Goal: Information Seeking & Learning: Get advice/opinions

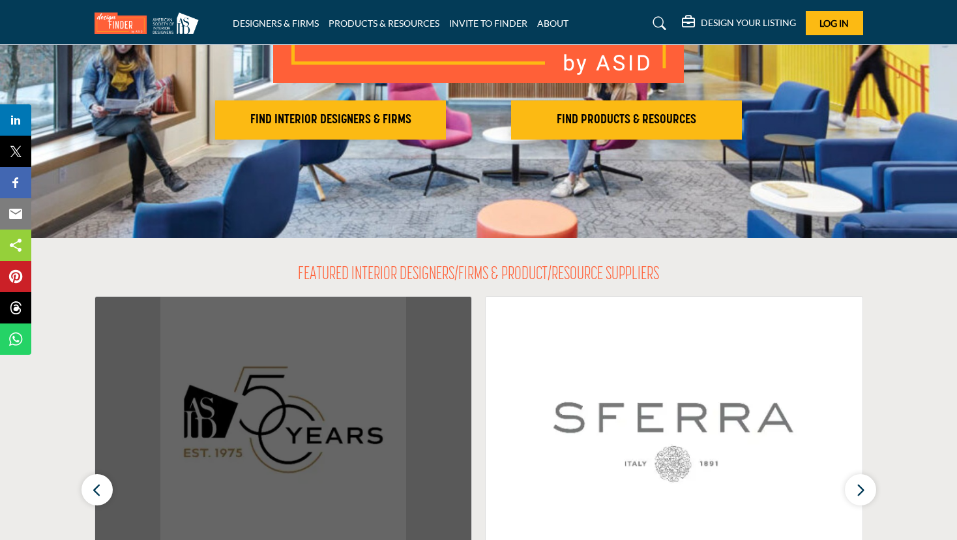
scroll to position [261, 0]
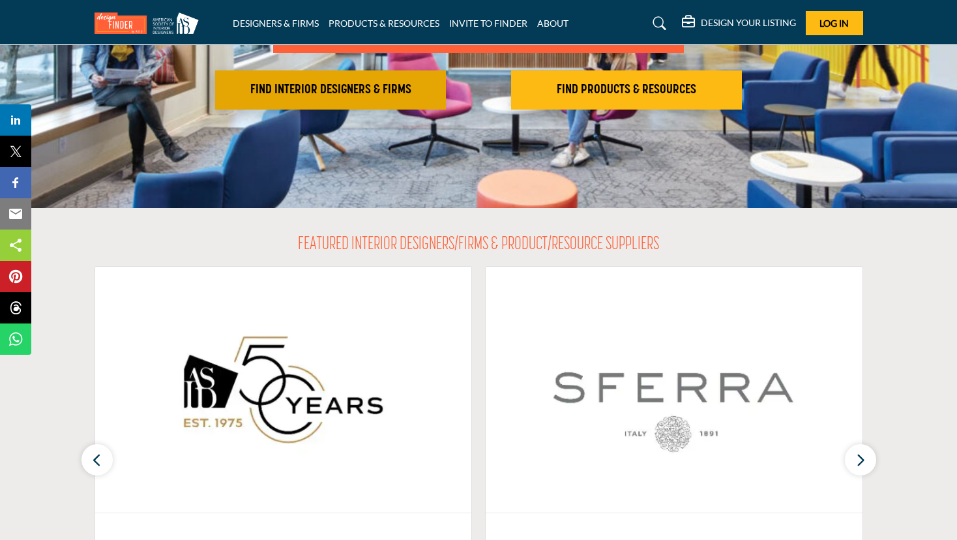
click at [338, 94] on h2 "FIND INTERIOR DESIGNERS & FIRMS" at bounding box center [330, 90] width 223 height 16
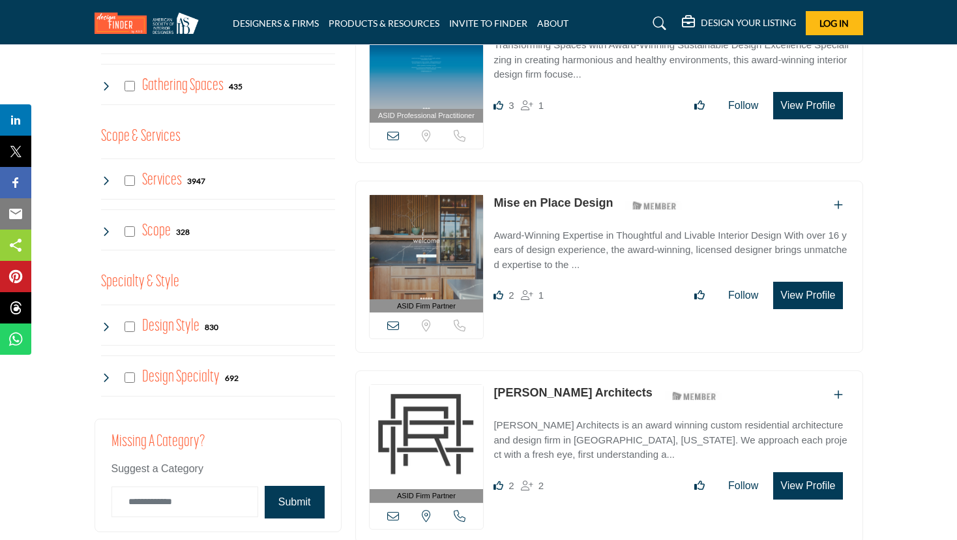
scroll to position [978, 0]
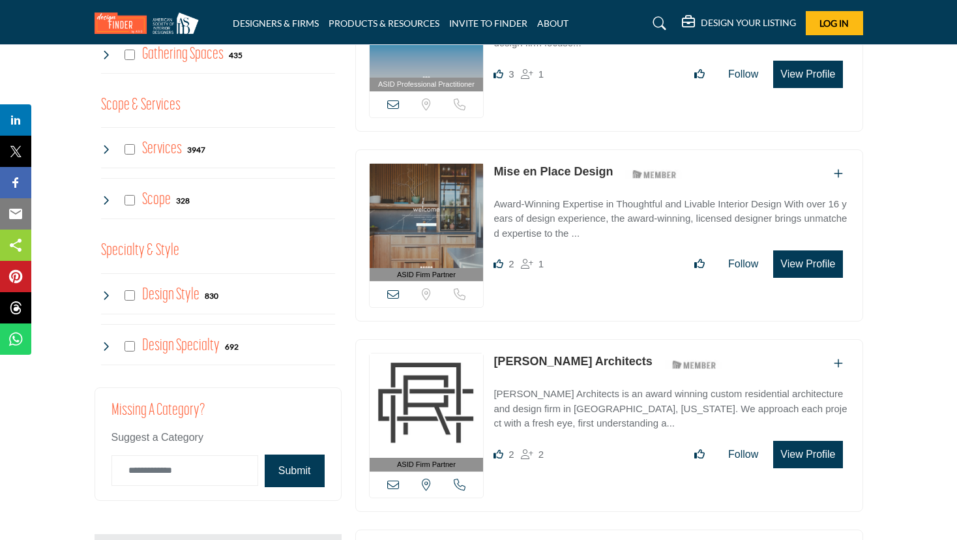
drag, startPoint x: 794, startPoint y: 252, endPoint x: 580, endPoint y: 260, distance: 214.5
click at [580, 260] on div "Likes 2 1" at bounding box center [670, 263] width 355 height 27
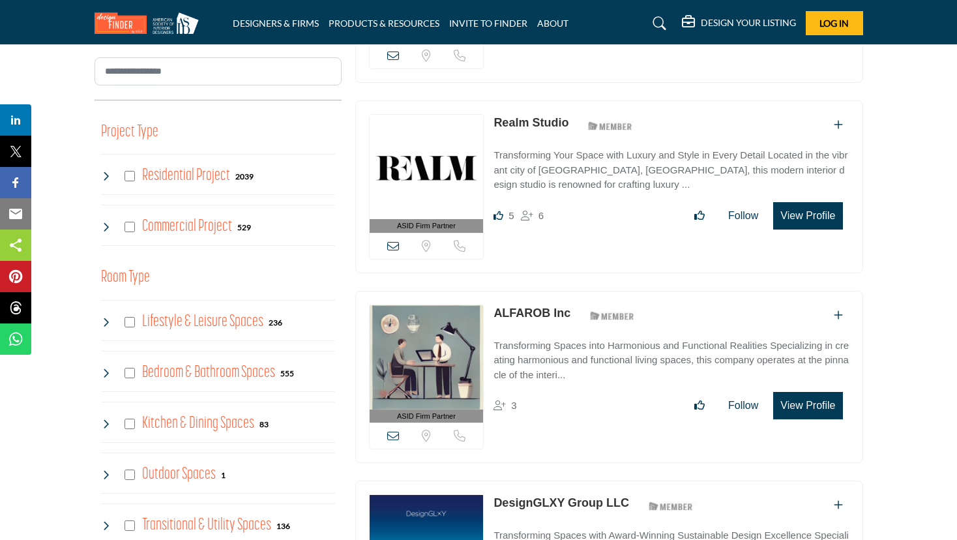
scroll to position [521, 0]
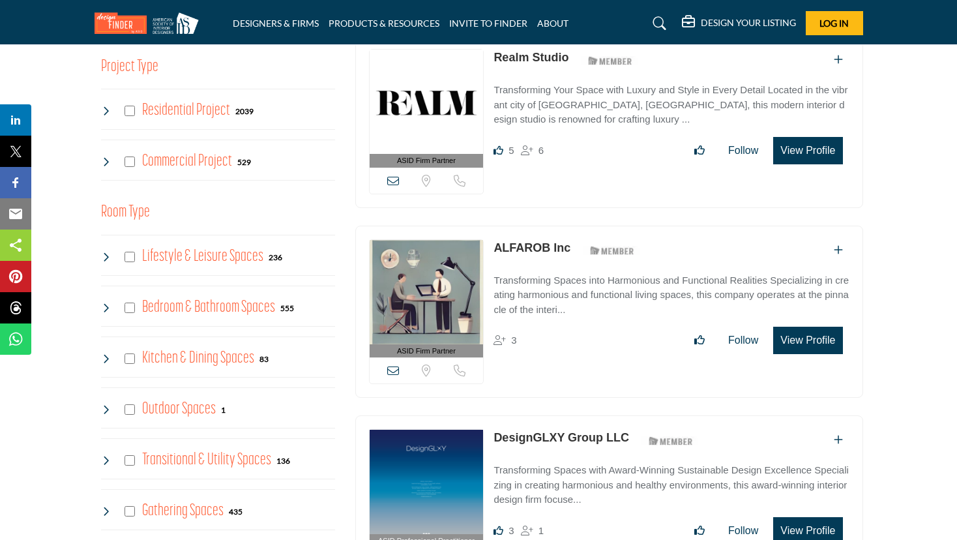
click at [108, 108] on icon at bounding box center [106, 111] width 10 height 10
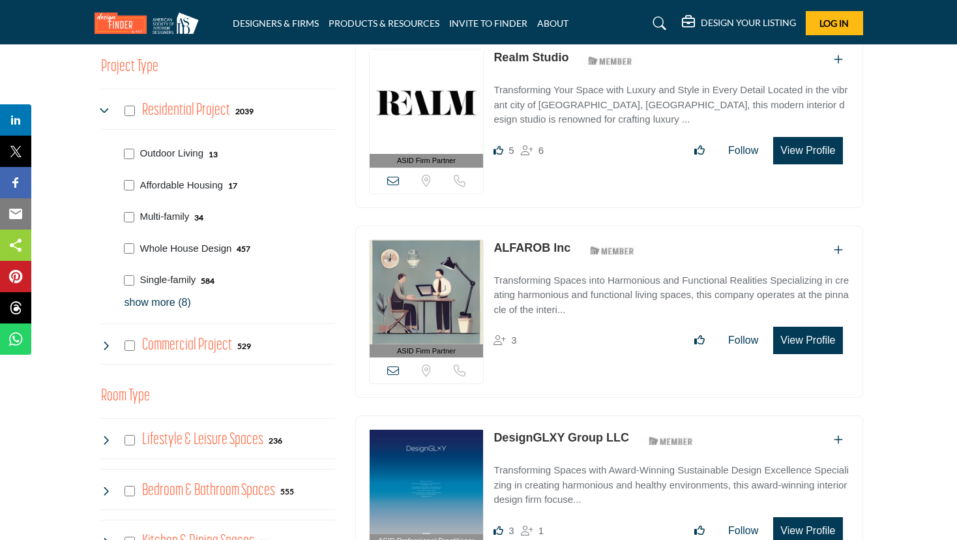
click at [132, 300] on p "show more (8)" at bounding box center [229, 303] width 210 height 16
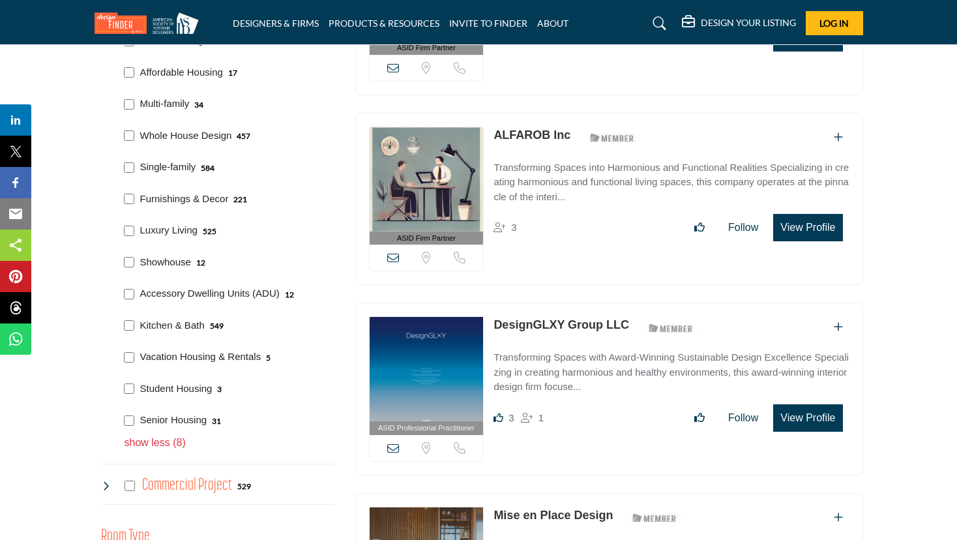
scroll to position [652, 0]
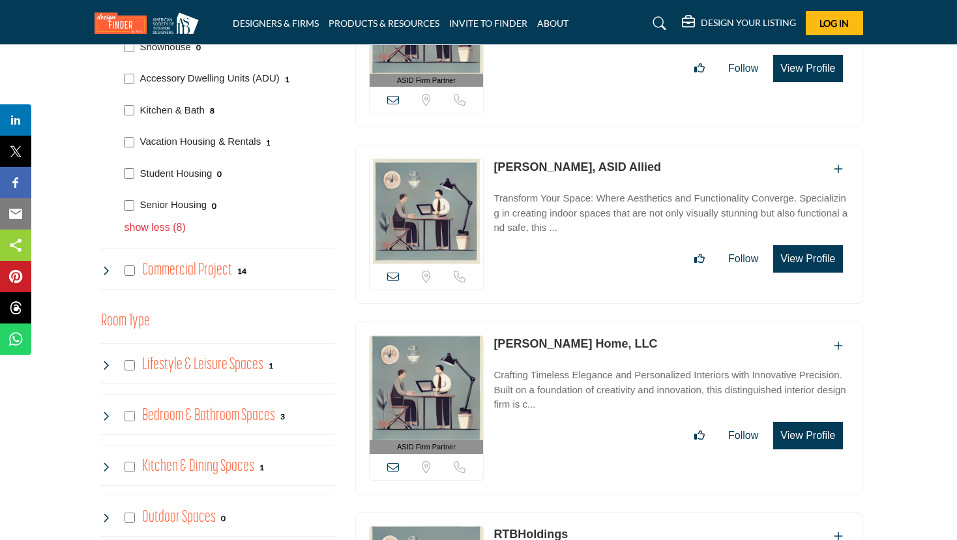
scroll to position [847, 0]
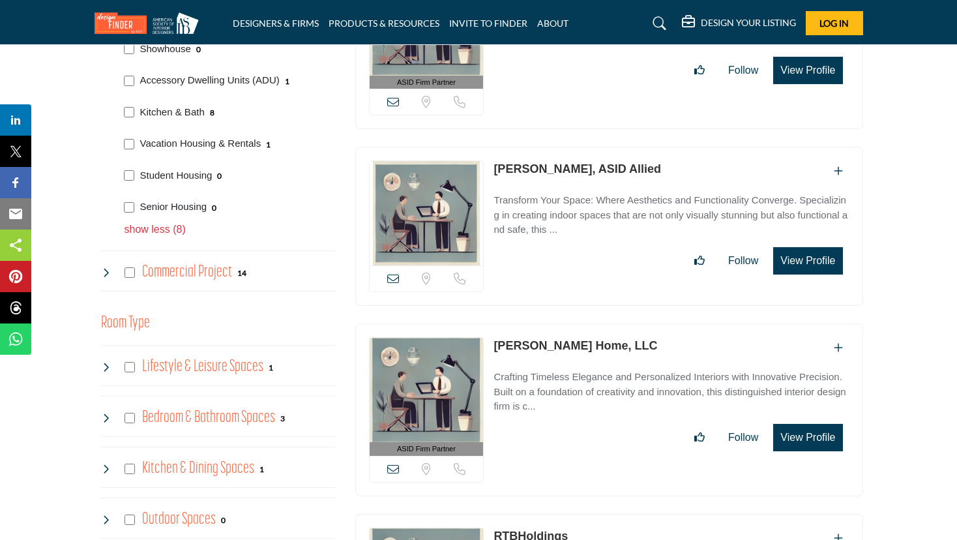
click at [551, 342] on link "Daniel Home, LLC" at bounding box center [575, 345] width 164 height 13
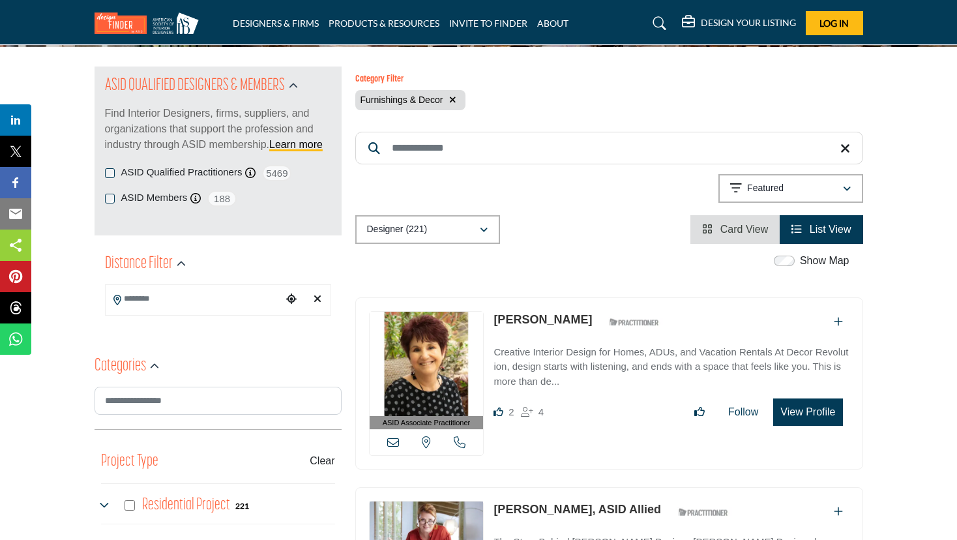
scroll to position [130, 0]
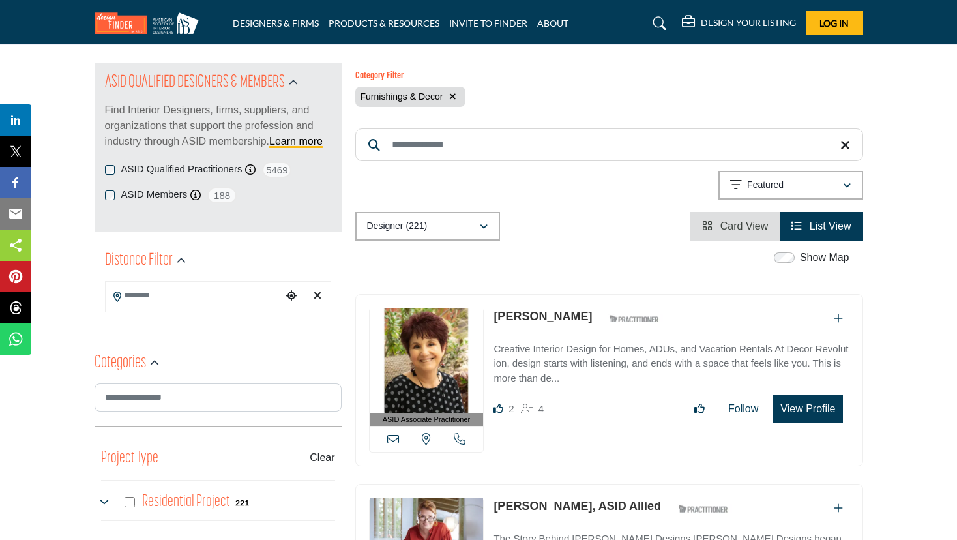
click at [188, 289] on input "Search Location" at bounding box center [194, 295] width 176 height 25
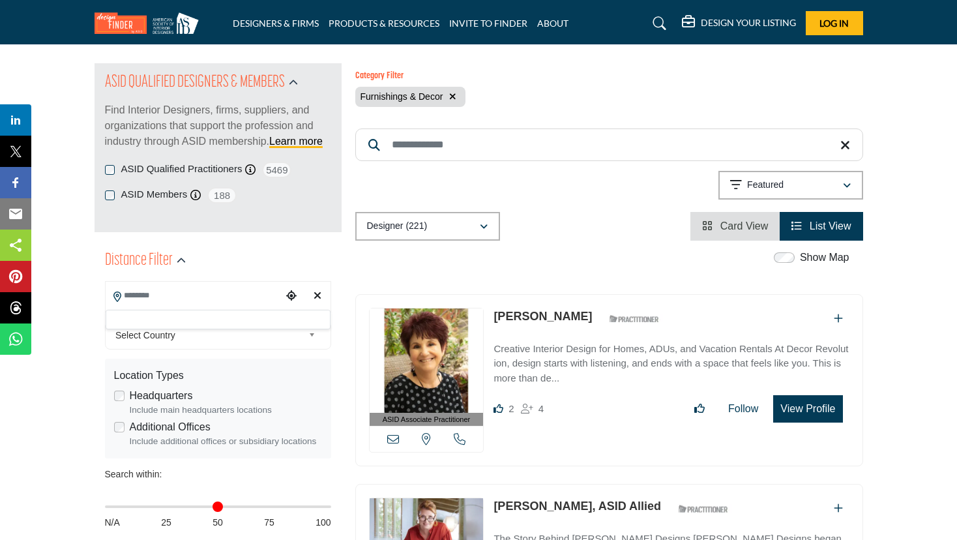
click at [159, 336] on span "Select Country" at bounding box center [209, 335] width 188 height 16
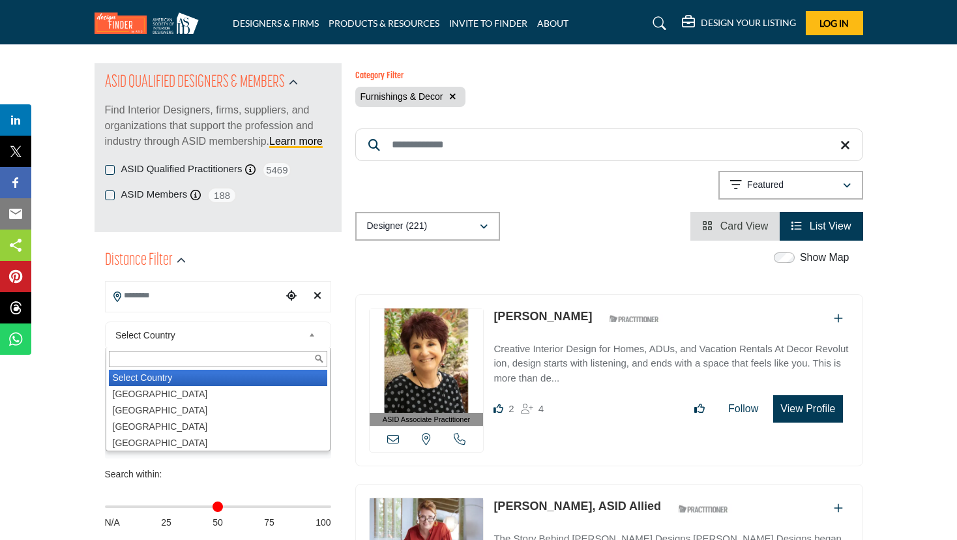
click at [158, 392] on li "United States" at bounding box center [218, 394] width 218 height 16
type input "***"
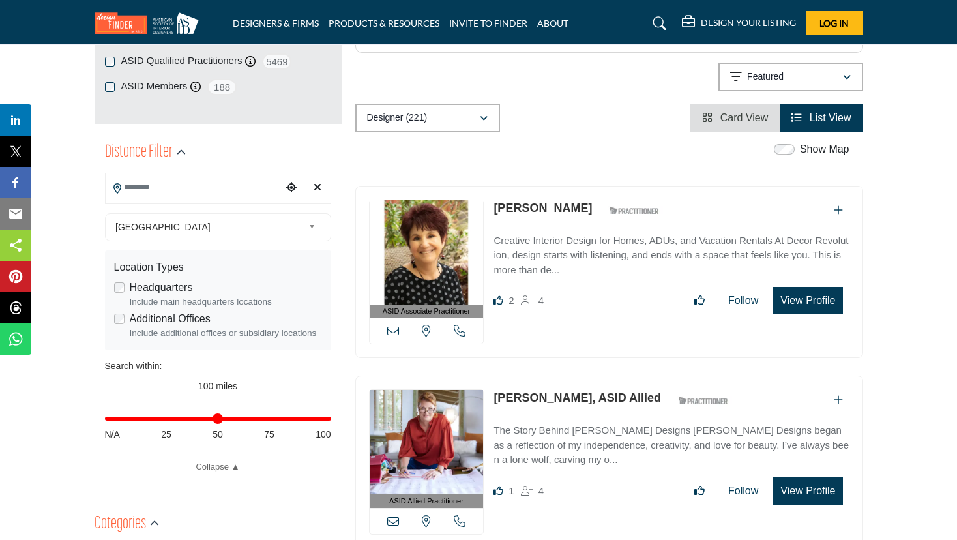
scroll to position [261, 0]
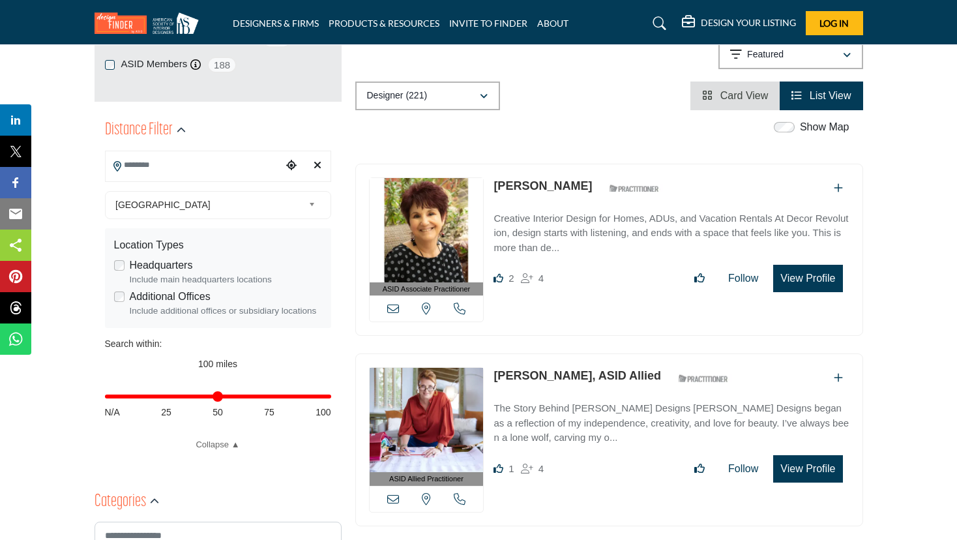
click at [171, 164] on input "Search Location" at bounding box center [194, 164] width 176 height 25
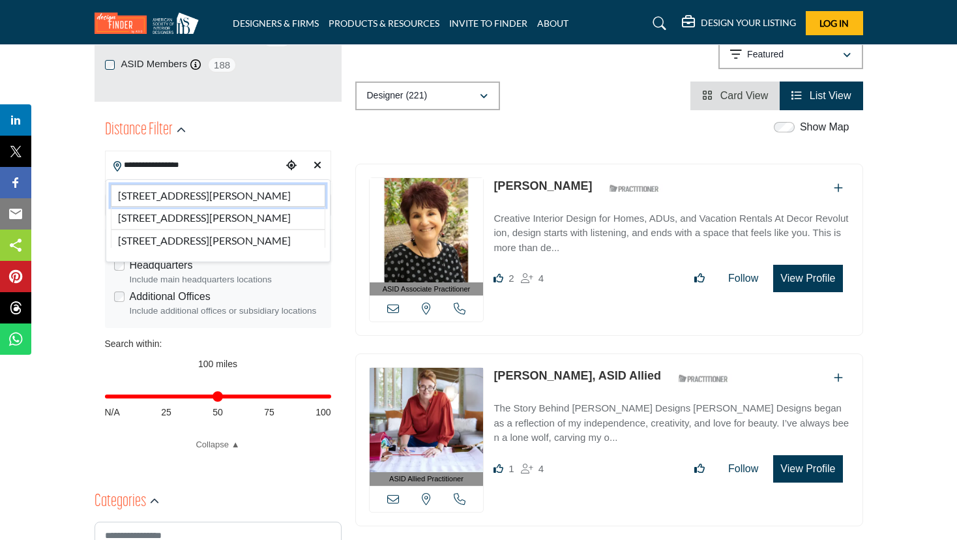
click at [209, 200] on li "1700 South Sawtelle Boulevard, Los Angeles, CA, 90025, USA" at bounding box center [218, 195] width 214 height 22
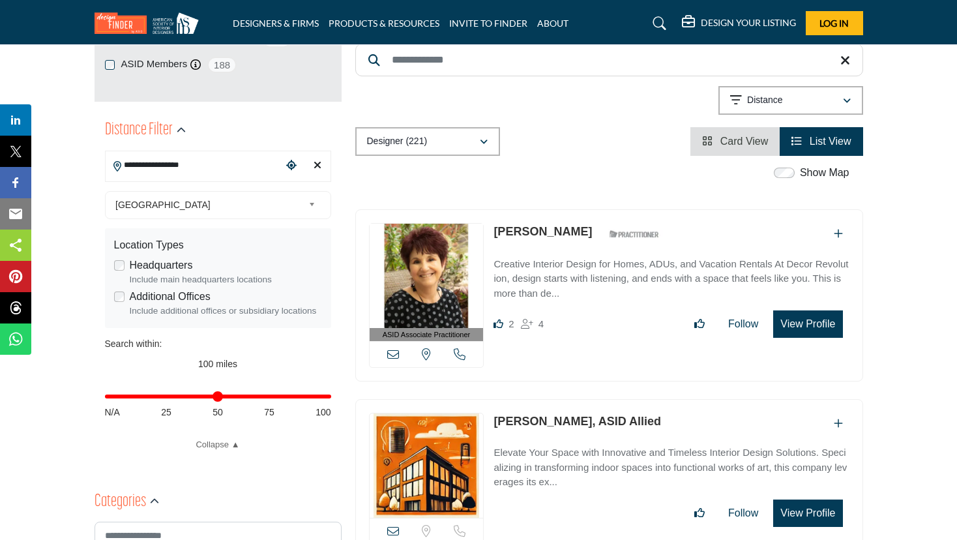
type input "**********"
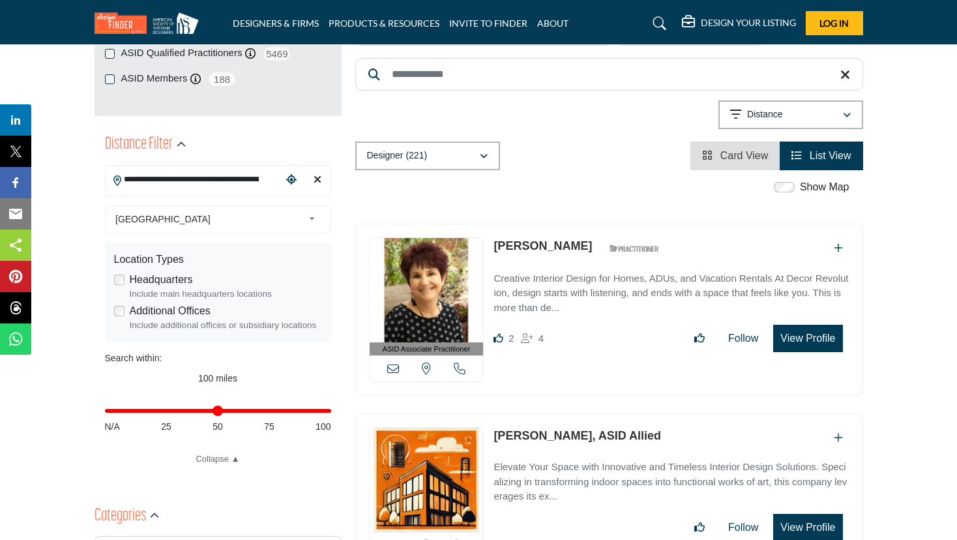
scroll to position [261, 0]
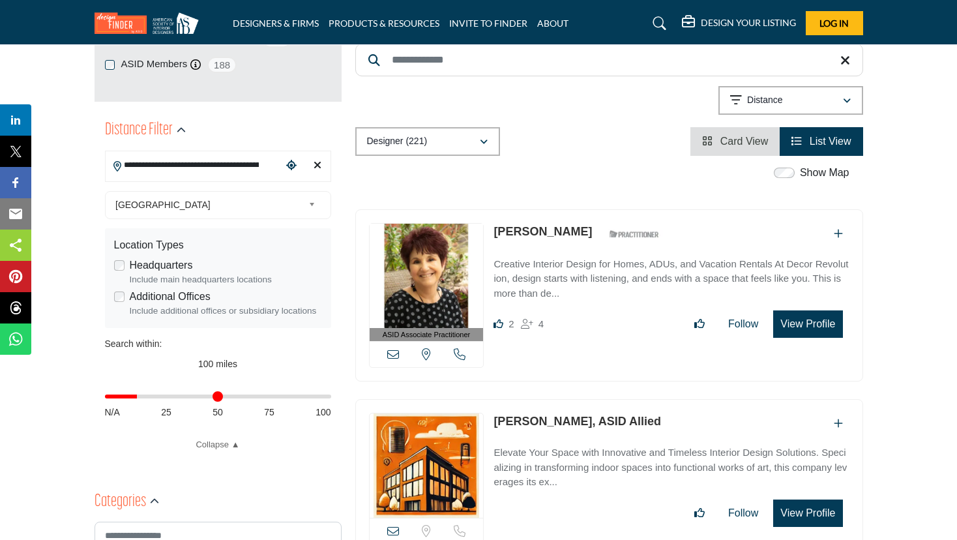
drag, startPoint x: 317, startPoint y: 396, endPoint x: 140, endPoint y: 398, distance: 176.6
click at [140, 398] on input "Distance in miles" at bounding box center [218, 396] width 226 height 3
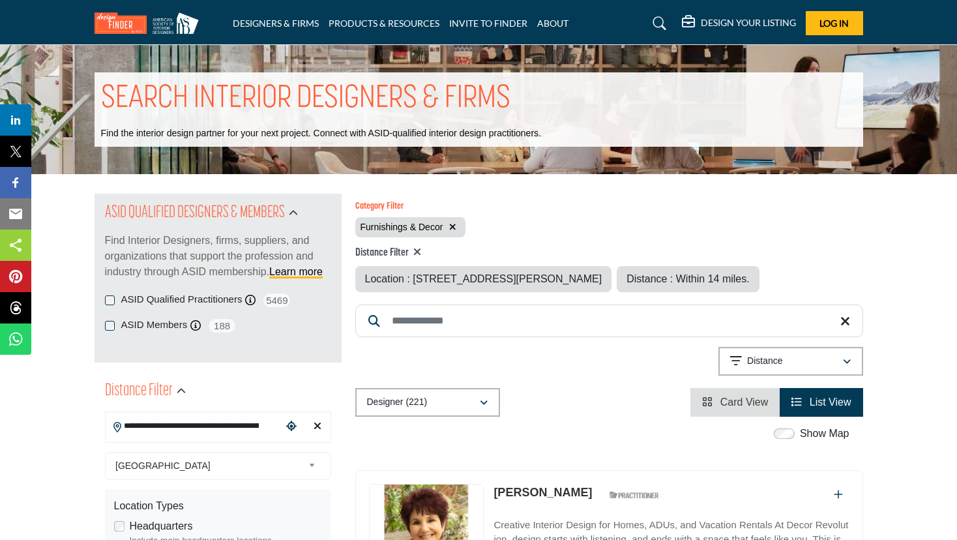
drag, startPoint x: 141, startPoint y: 394, endPoint x: 147, endPoint y: 399, distance: 7.4
click at [141, 394] on div "**********" at bounding box center [217, 544] width 247 height 346
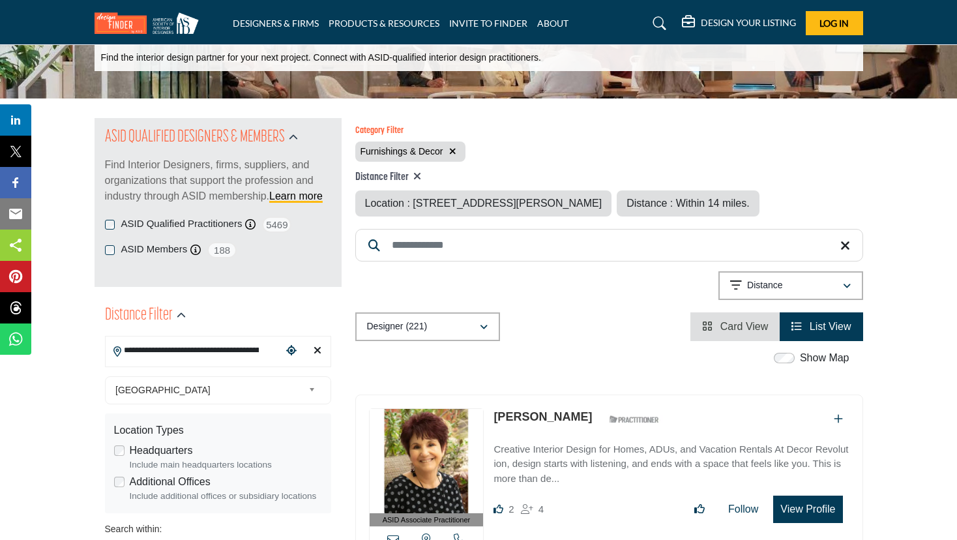
scroll to position [261, 0]
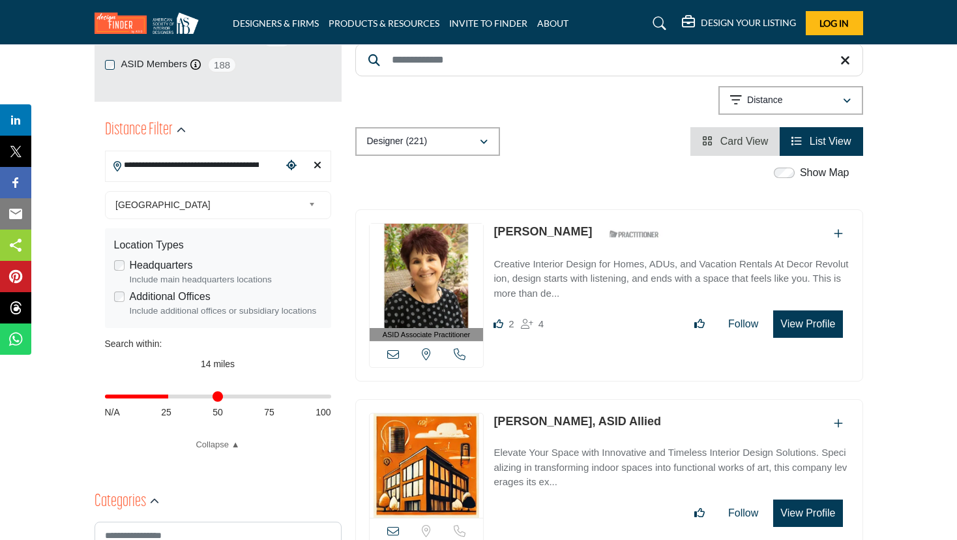
drag, startPoint x: 145, startPoint y: 392, endPoint x: 170, endPoint y: 392, distance: 25.4
type input "**"
click at [170, 395] on input "Distance in miles" at bounding box center [218, 396] width 226 height 3
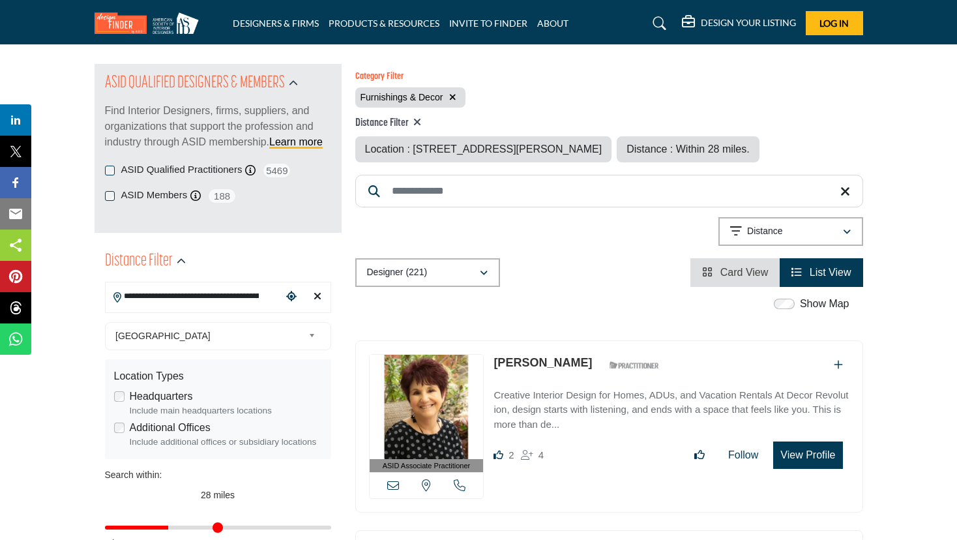
scroll to position [130, 0]
click at [547, 249] on div "**********" at bounding box center [609, 232] width 508 height 33
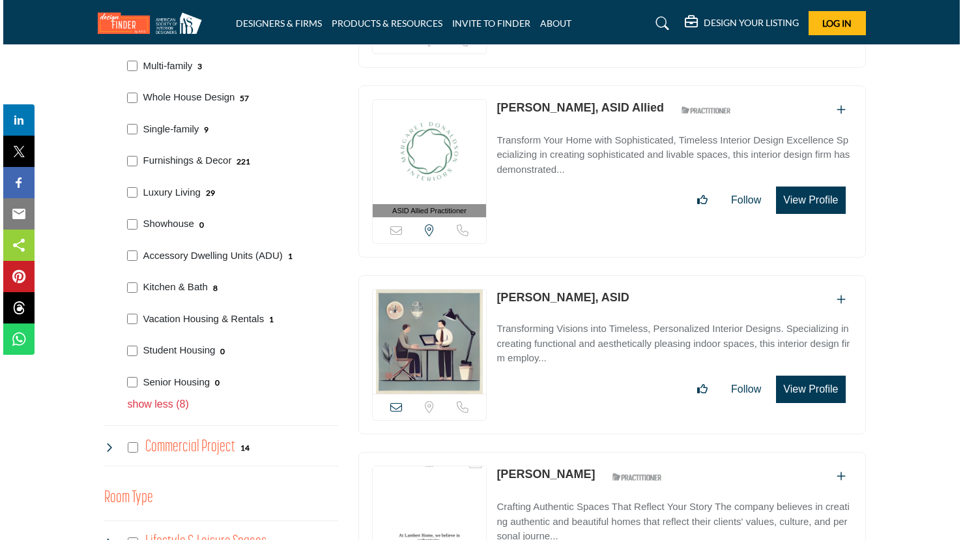
scroll to position [912, 0]
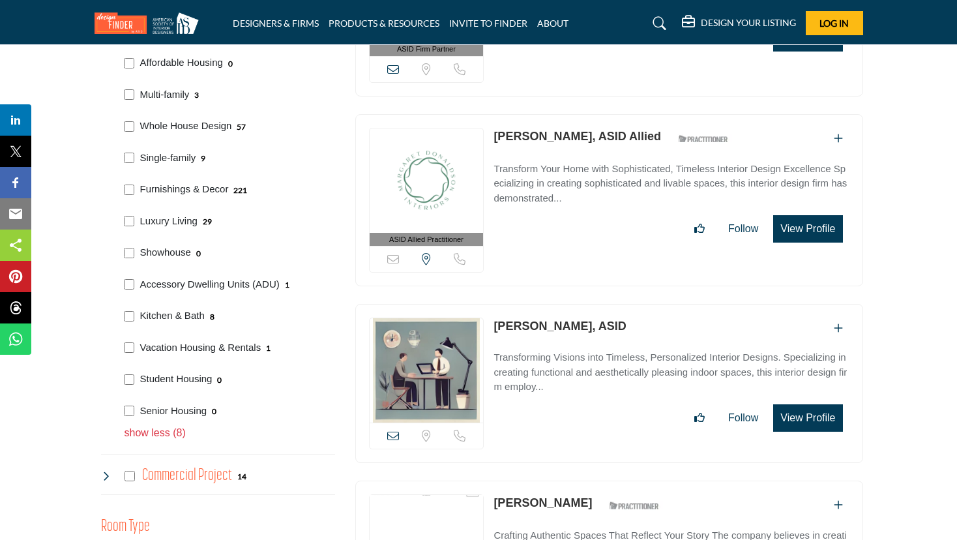
click at [824, 415] on button "View Profile" at bounding box center [807, 417] width 69 height 27
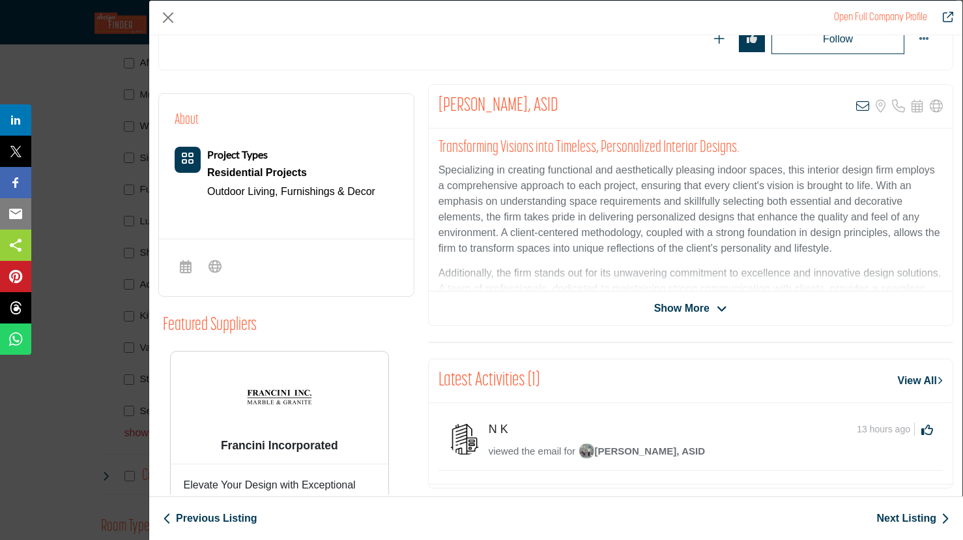
scroll to position [196, 0]
click at [680, 304] on span "Show More" at bounding box center [681, 310] width 55 height 16
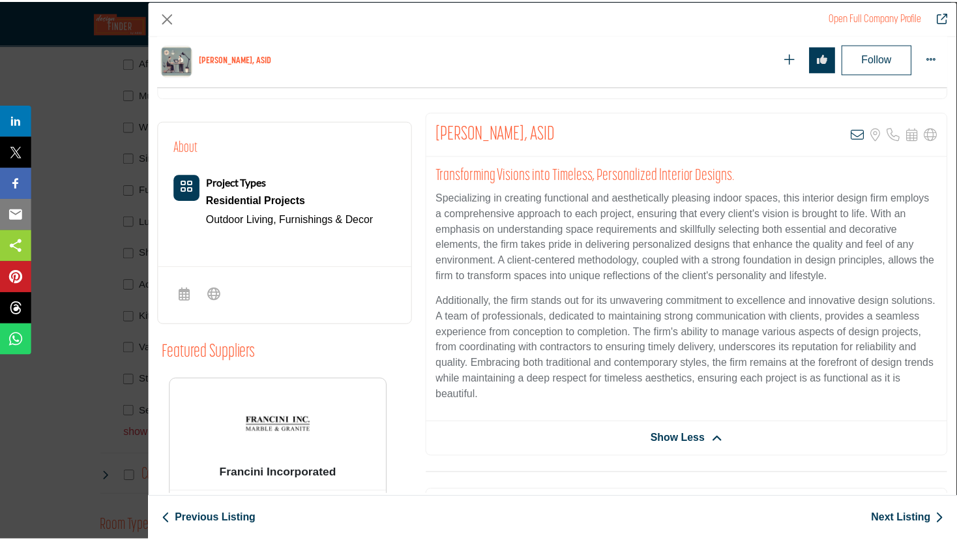
scroll to position [0, 0]
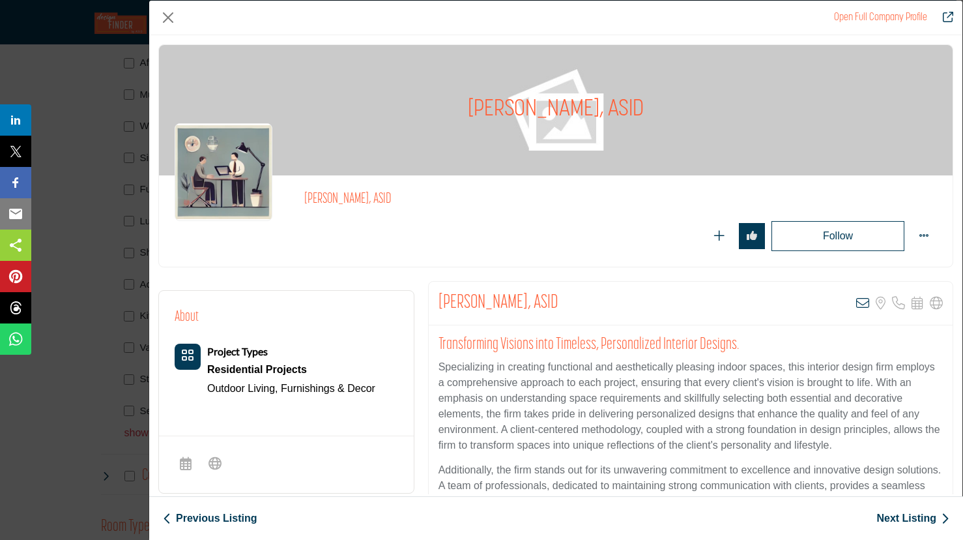
click at [158, 236] on div "Amy Hopkins Gorman, ASID Amy Hopkins Gorman, ASID" at bounding box center [556, 162] width 809 height 237
click at [122, 237] on div "Open Full Company Profile Amy Hopkins Gorman, ASID Follow Following 5" at bounding box center [481, 270] width 963 height 540
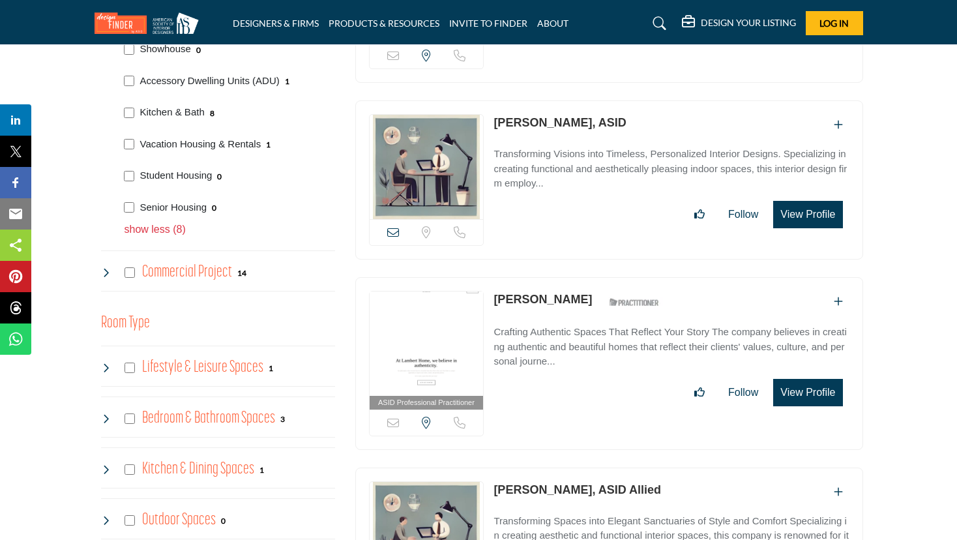
scroll to position [1303, 0]
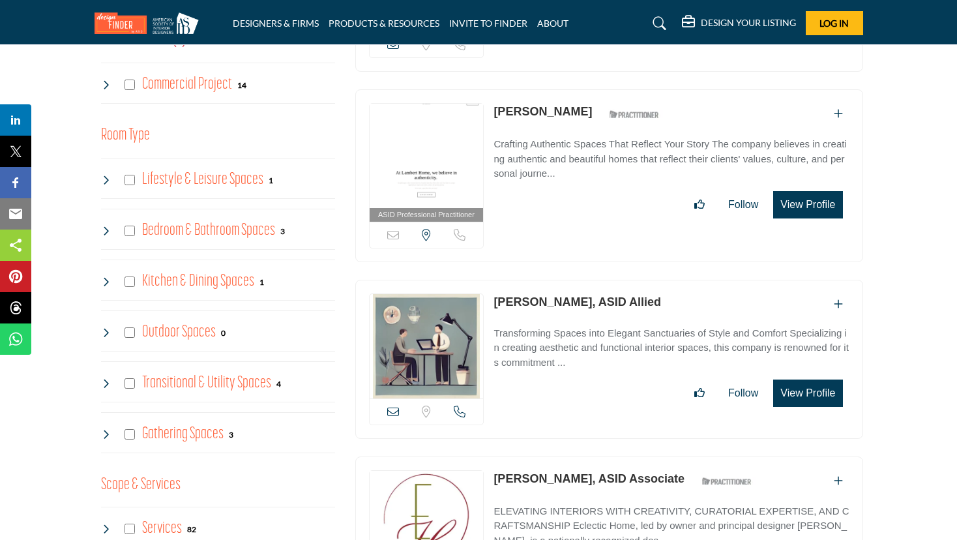
click at [549, 109] on link "Sarah Lambert" at bounding box center [542, 111] width 98 height 13
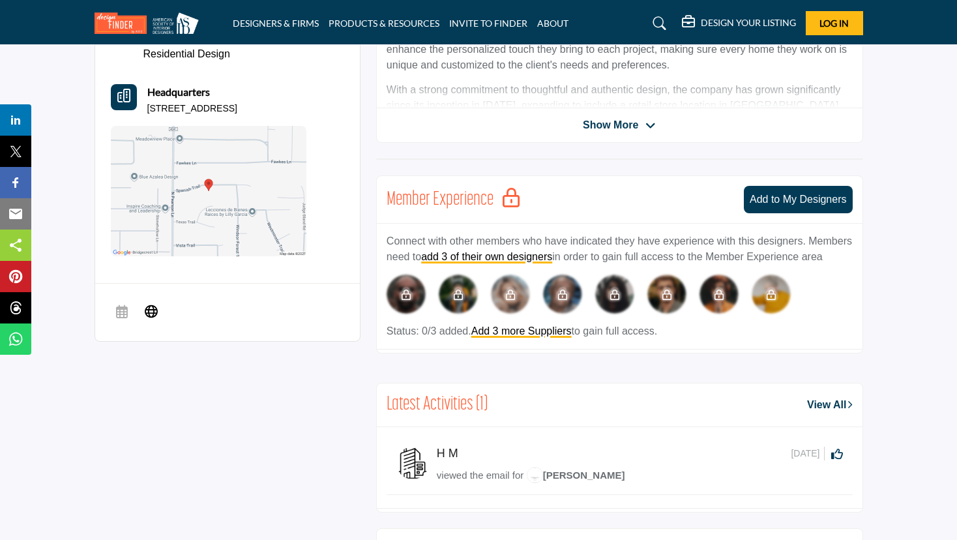
scroll to position [391, 0]
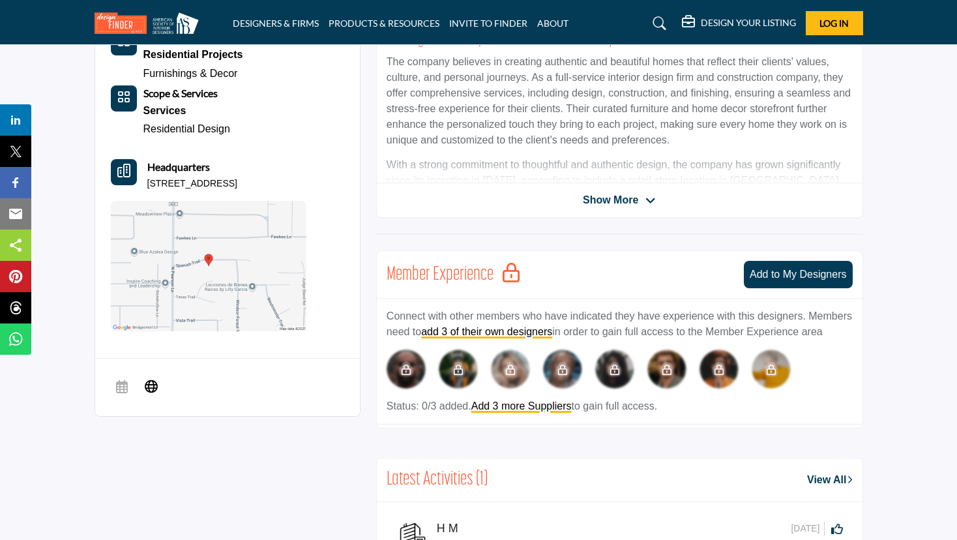
click at [224, 178] on p "1011 Spanish Trl, 76262-6888, USA" at bounding box center [192, 183] width 90 height 13
click at [250, 247] on img at bounding box center [209, 266] width 196 height 130
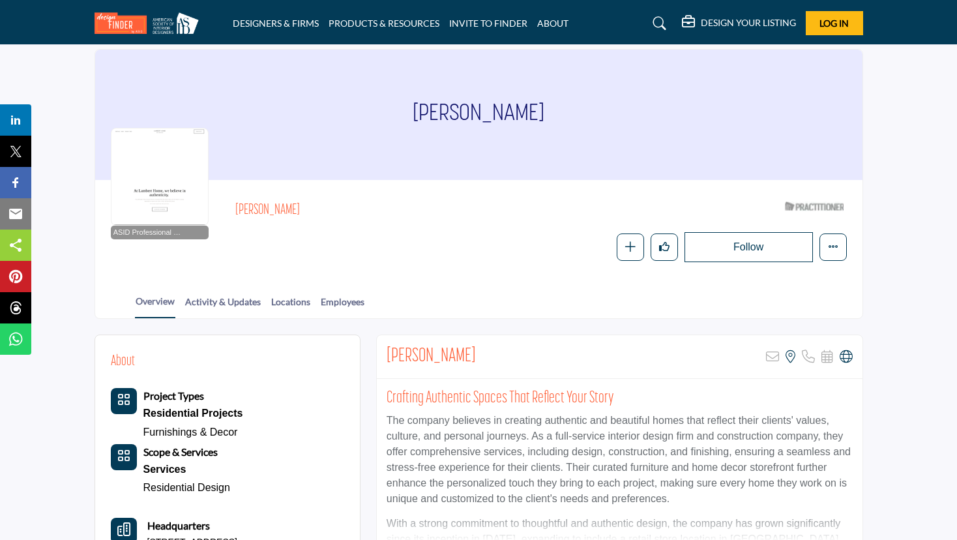
scroll to position [0, 0]
